Goal: Find specific page/section: Find specific page/section

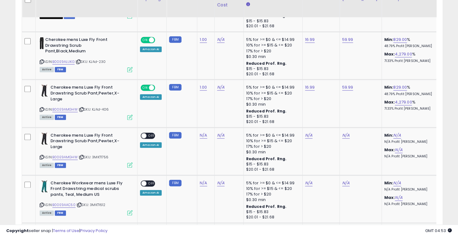
scroll to position [155, 0]
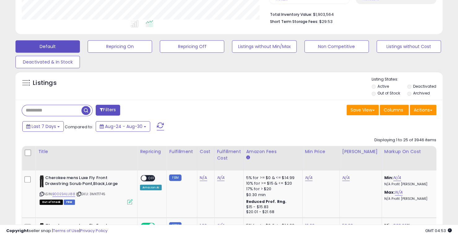
click at [42, 109] on input "text" at bounding box center [51, 110] width 59 height 11
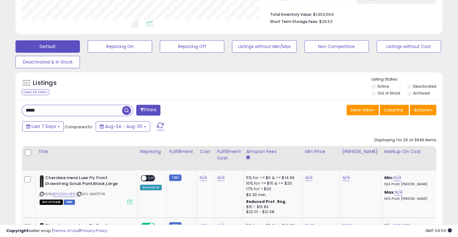
type input "****"
click at [125, 108] on span "button" at bounding box center [126, 110] width 9 height 9
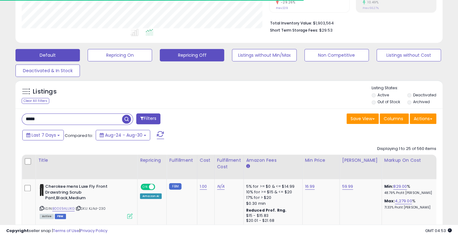
scroll to position [127, 247]
click at [190, 57] on button "Repricing Off" at bounding box center [192, 55] width 64 height 12
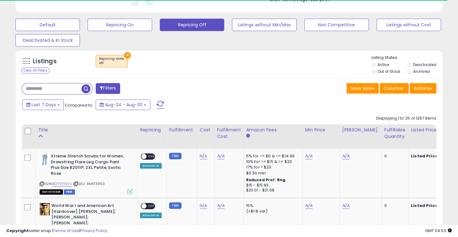
scroll to position [115, 0]
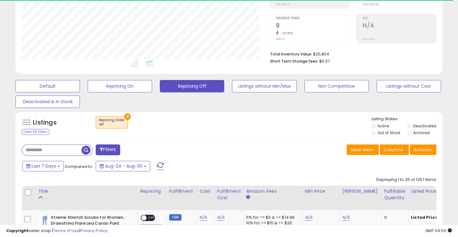
click at [53, 150] on input "text" at bounding box center [51, 150] width 59 height 11
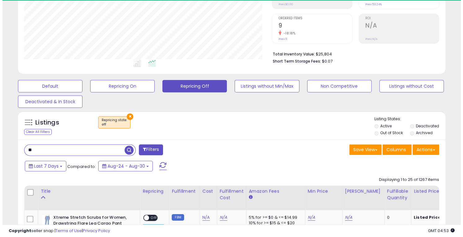
scroll to position [127, 247]
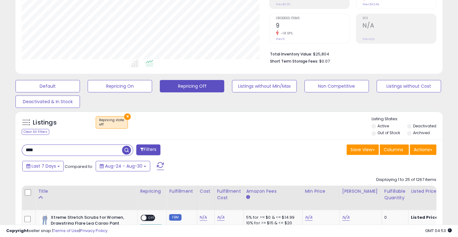
type input "****"
click at [128, 152] on span "button" at bounding box center [126, 150] width 9 height 9
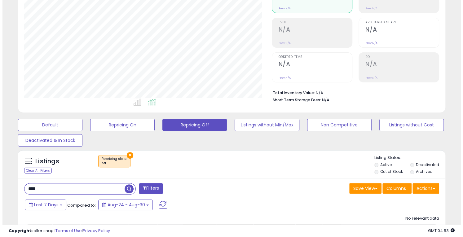
scroll to position [78, 0]
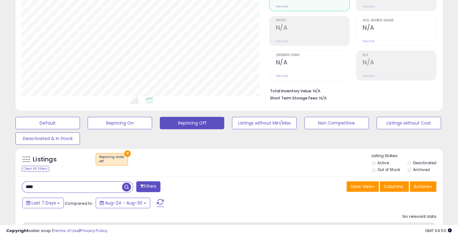
drag, startPoint x: 74, startPoint y: 188, endPoint x: 0, endPoint y: 183, distance: 73.9
click at [0, 183] on div "**********" at bounding box center [229, 118] width 458 height 353
click at [123, 121] on button "Repricing On" at bounding box center [120, 123] width 64 height 12
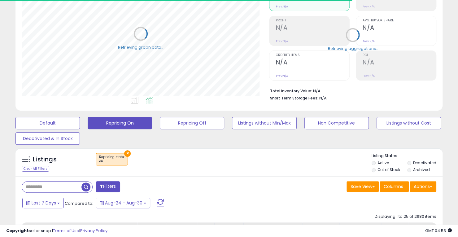
scroll to position [0, 0]
